Goal: Find specific page/section: Find specific page/section

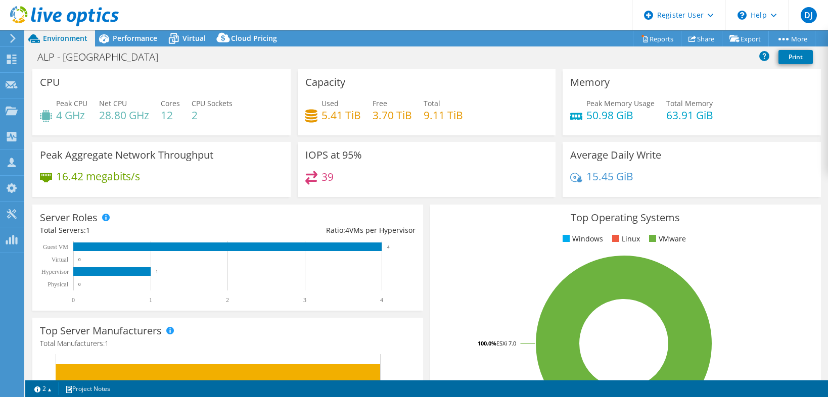
select select "USD"
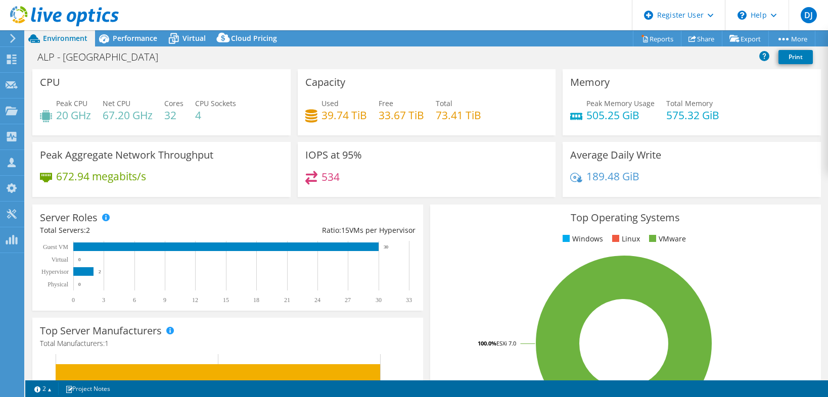
select select "USD"
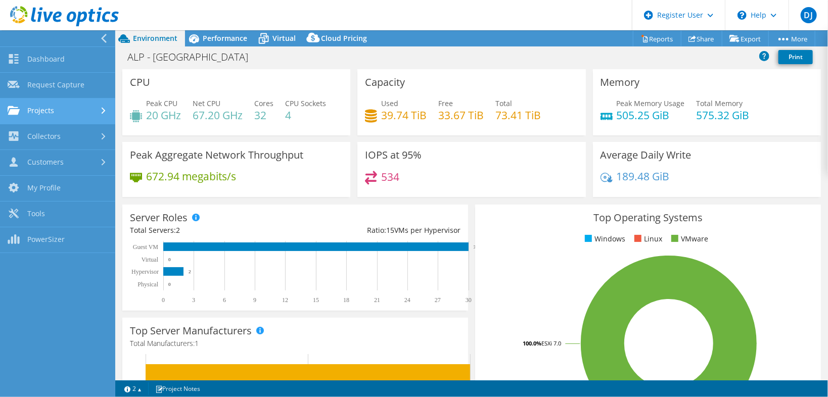
click at [103, 100] on link "Projects" at bounding box center [57, 112] width 115 height 26
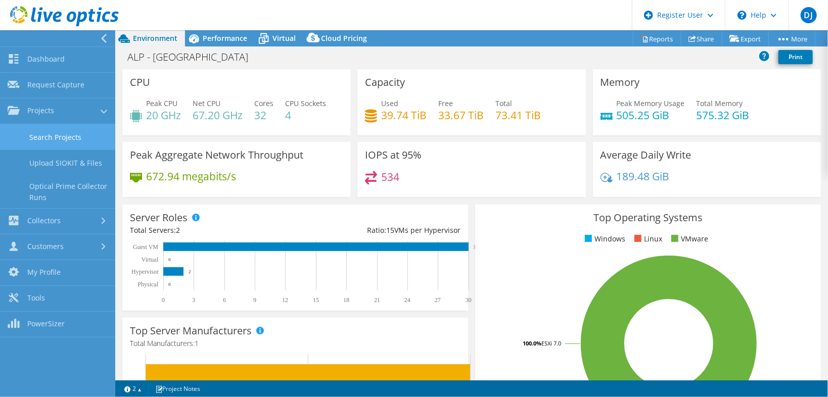
click at [94, 133] on link "Search Projects" at bounding box center [57, 137] width 115 height 26
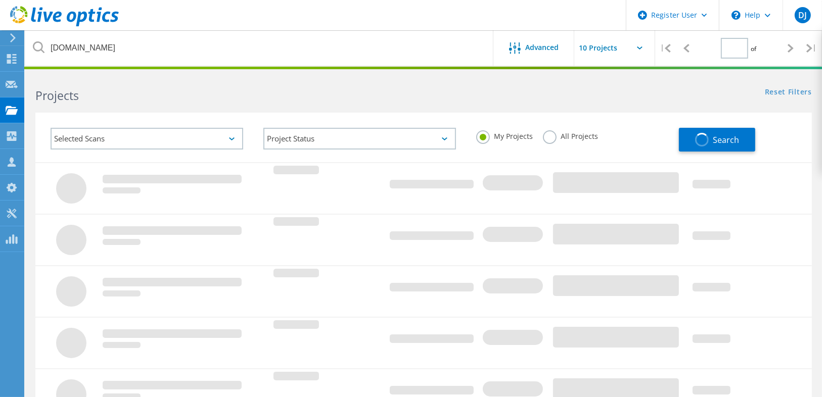
type input "1"
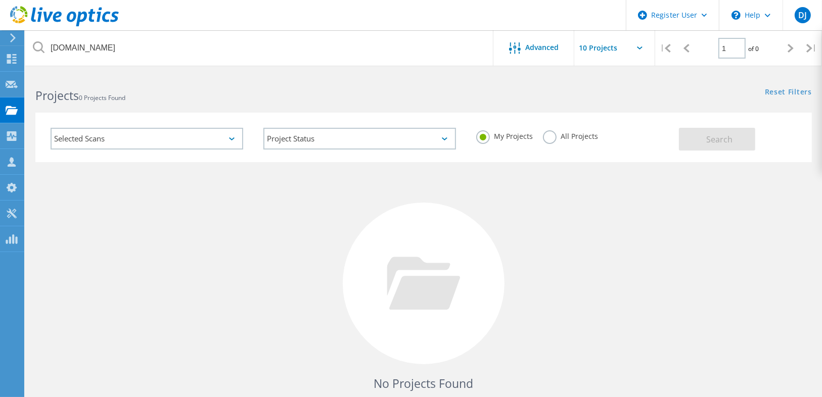
click at [563, 136] on label "All Projects" at bounding box center [570, 135] width 55 height 10
click at [0, 0] on input "All Projects" at bounding box center [0, 0] width 0 height 0
click at [700, 141] on button "Search" at bounding box center [717, 139] width 76 height 23
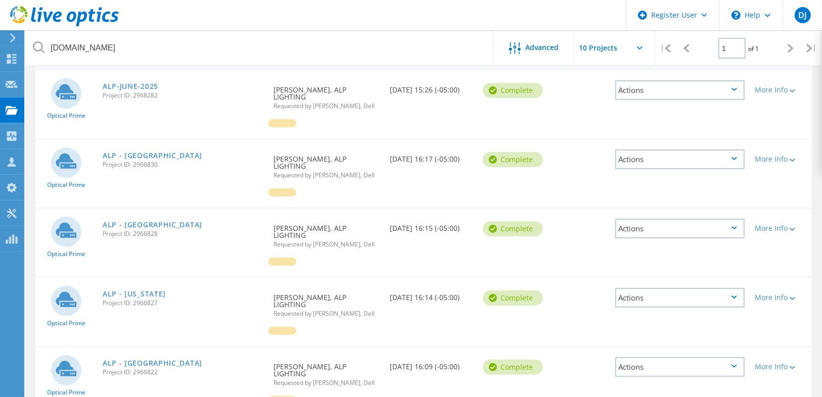
scroll to position [162, 0]
